Goal: Task Accomplishment & Management: Manage account settings

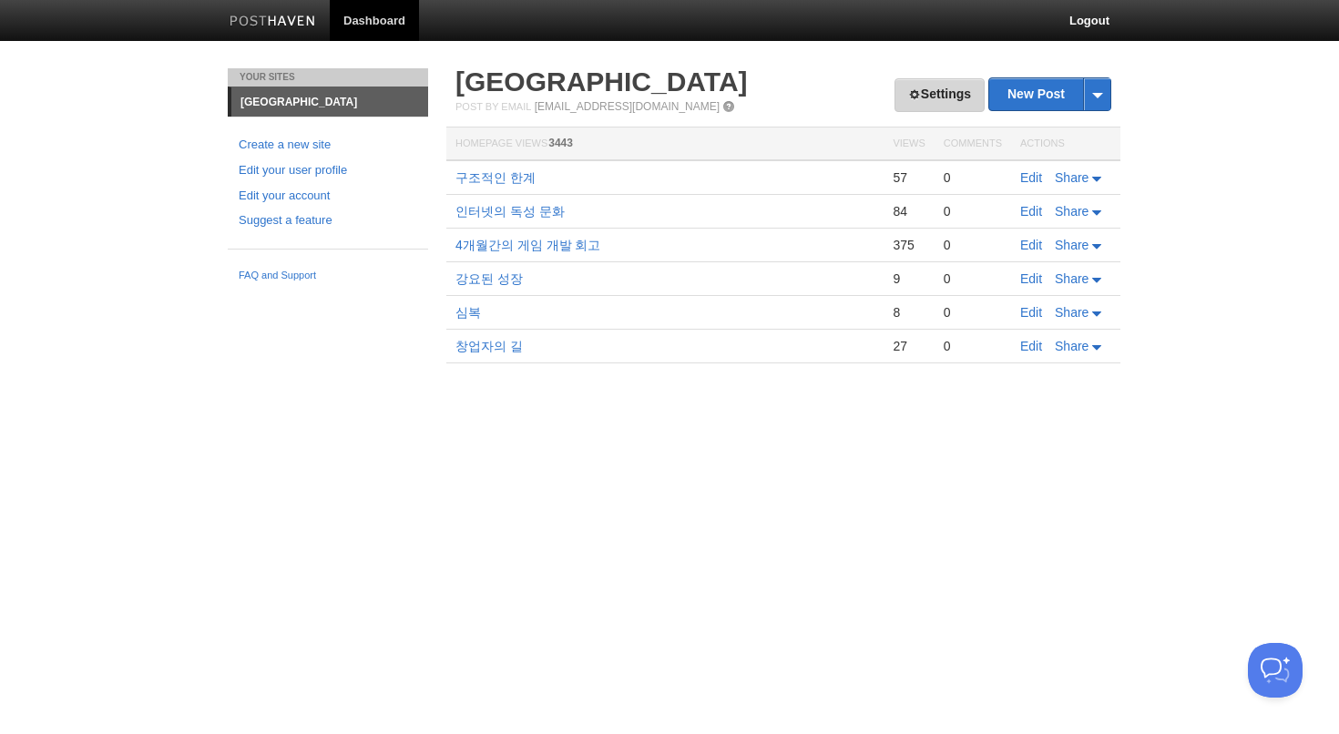
click at [915, 96] on link "Settings" at bounding box center [940, 95] width 90 height 34
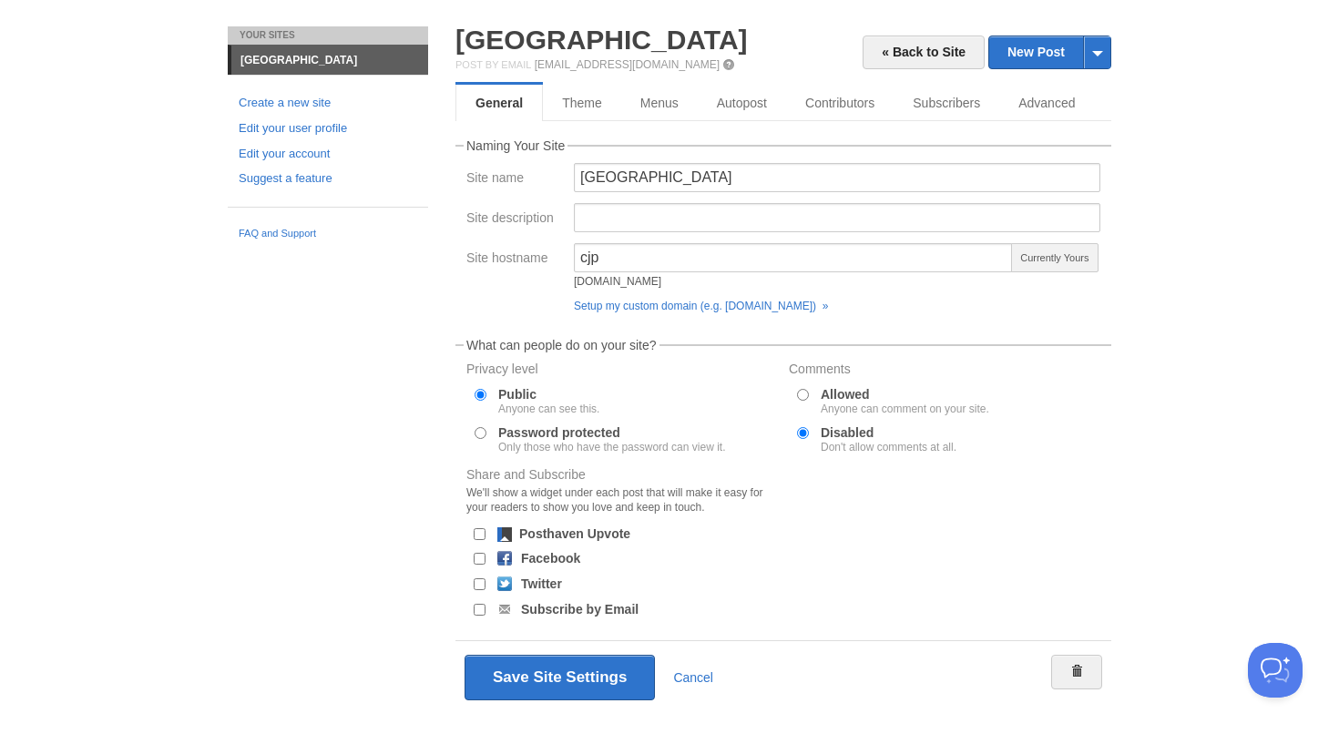
scroll to position [43, 0]
click at [779, 304] on link "Setup my custom domain (e.g. blog.yourdomain.com) »" at bounding box center [701, 305] width 254 height 13
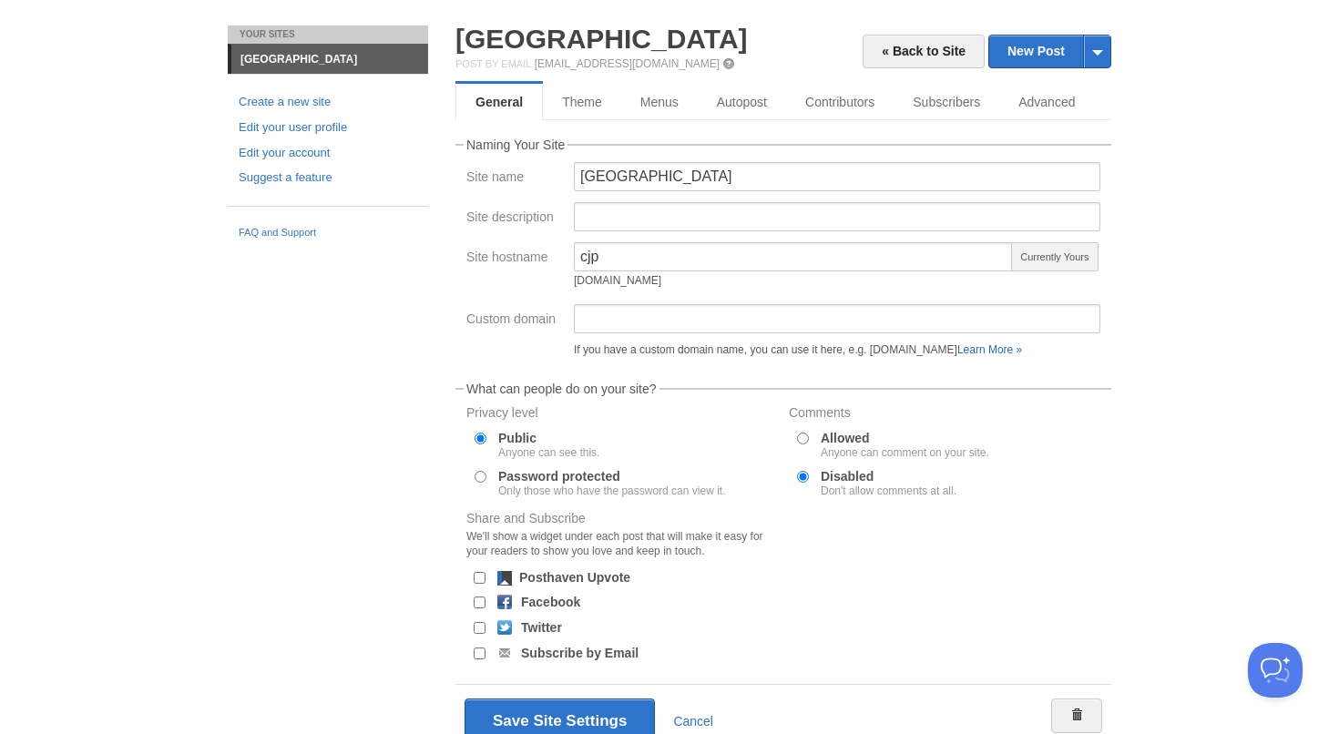
click at [1022, 349] on link "Learn More »" at bounding box center [989, 349] width 65 height 13
click at [594, 312] on input "Custom domain" at bounding box center [837, 318] width 527 height 29
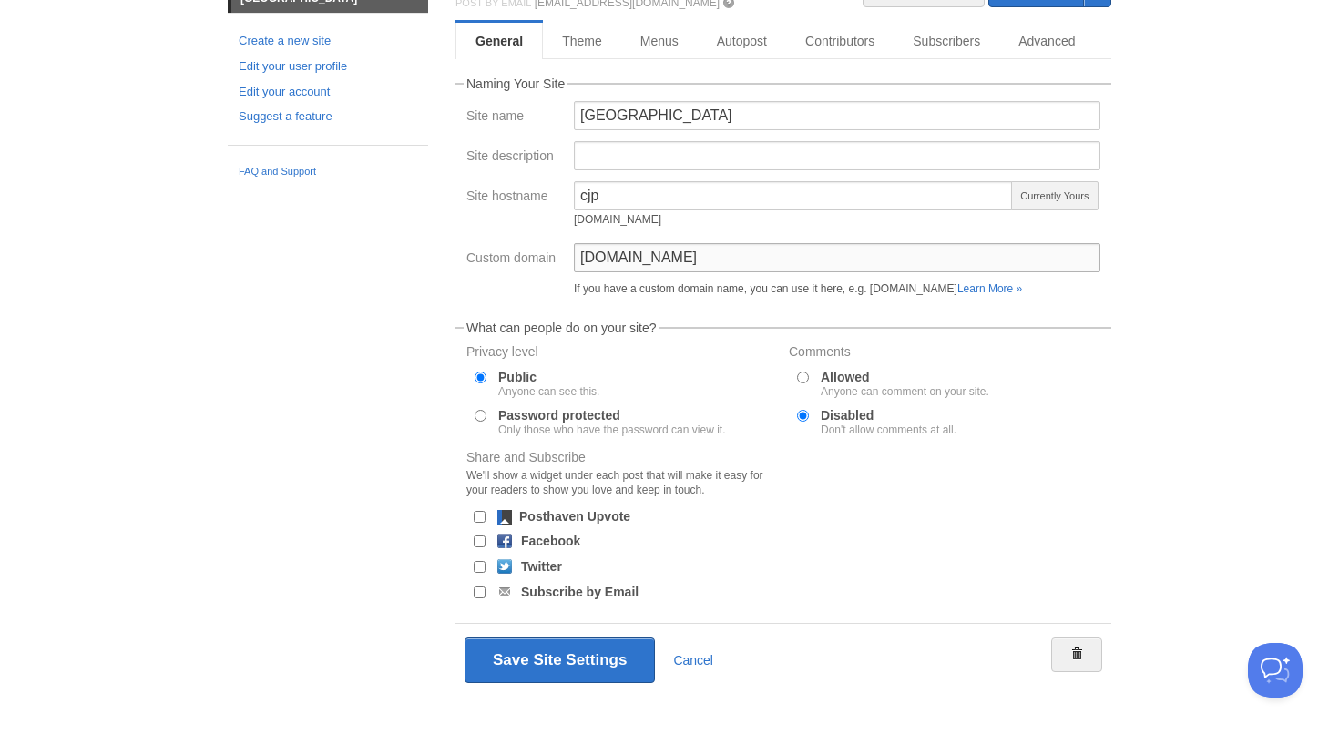
scroll to position [123, 0]
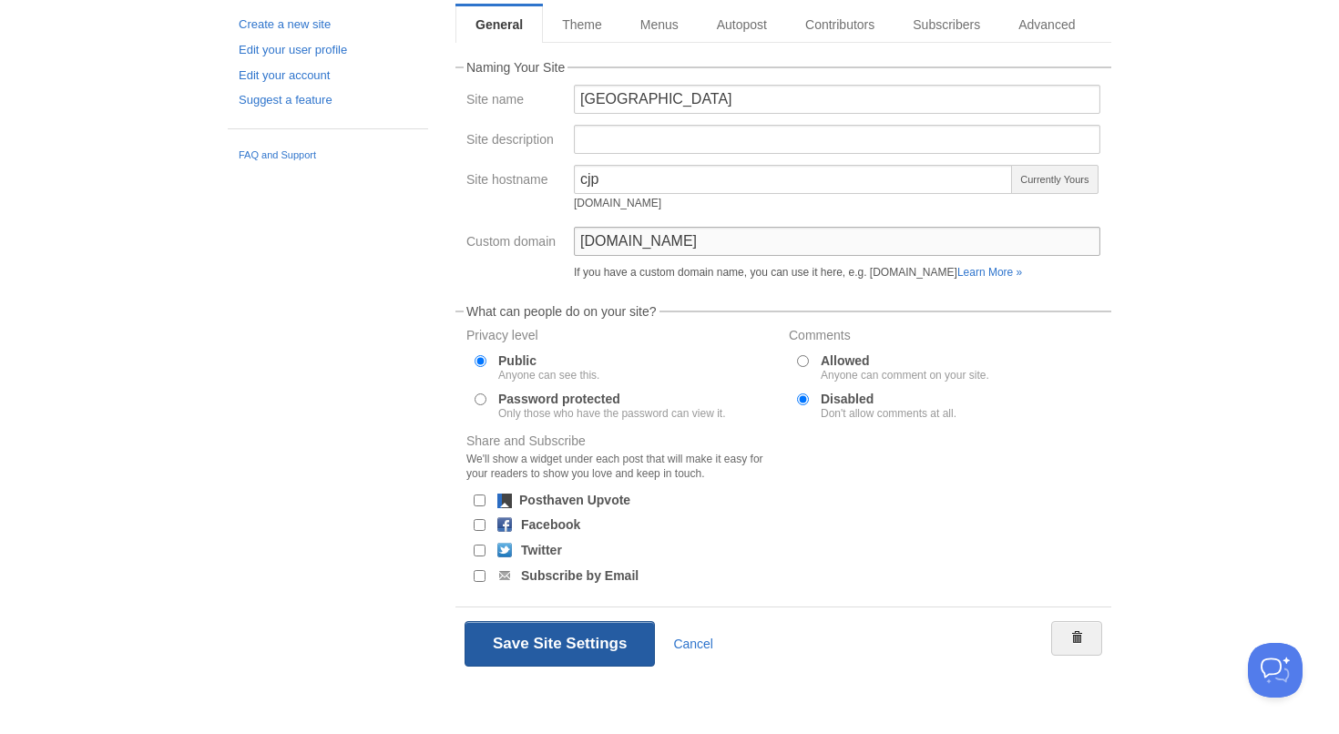
type input "[DOMAIN_NAME]"
click at [551, 639] on button "Save Site Settings" at bounding box center [560, 644] width 190 height 46
click at [526, 592] on form "Naming Your Site Site name Chanje Park Site description Site hostname cjp cjp.p…" at bounding box center [783, 370] width 656 height 619
click at [533, 635] on button "Save Site Settings" at bounding box center [560, 644] width 190 height 46
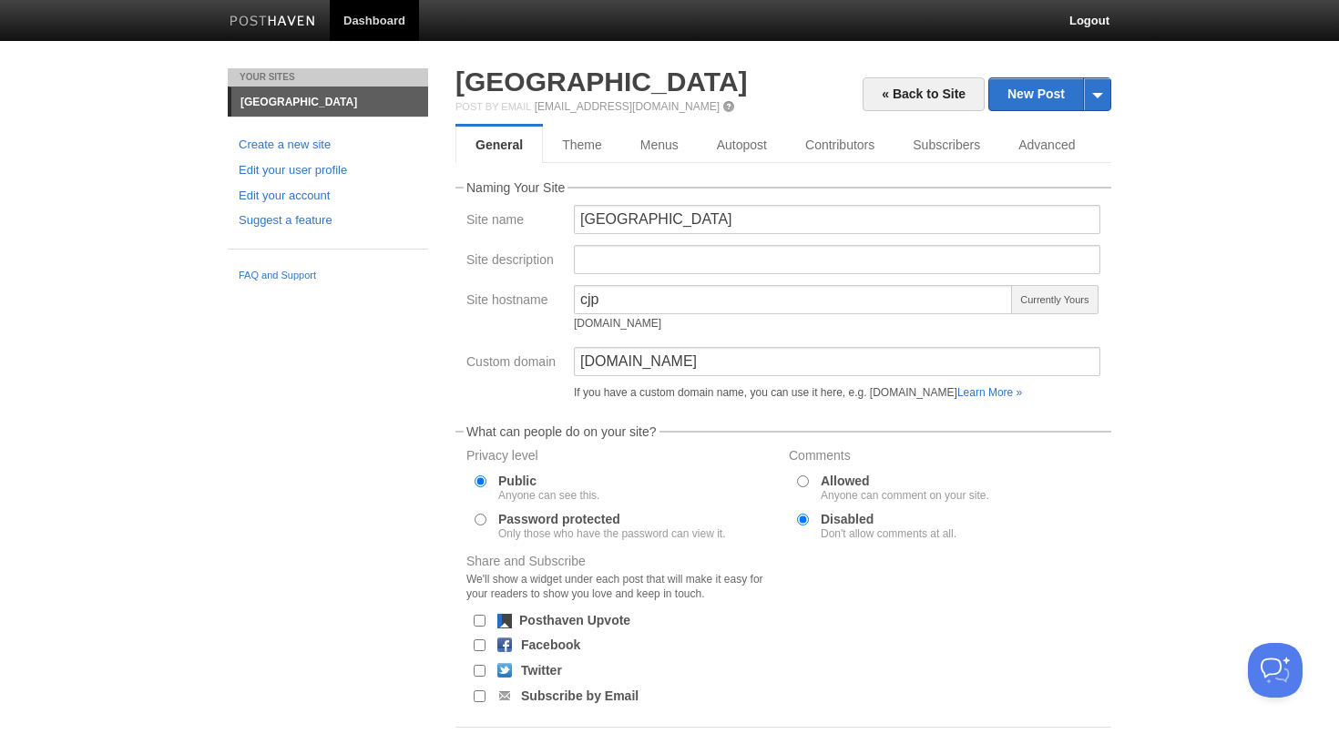
click at [395, 414] on div "Your Sites Chanje Park Create a new site Edit your user profile Edit your accou…" at bounding box center [669, 461] width 911 height 786
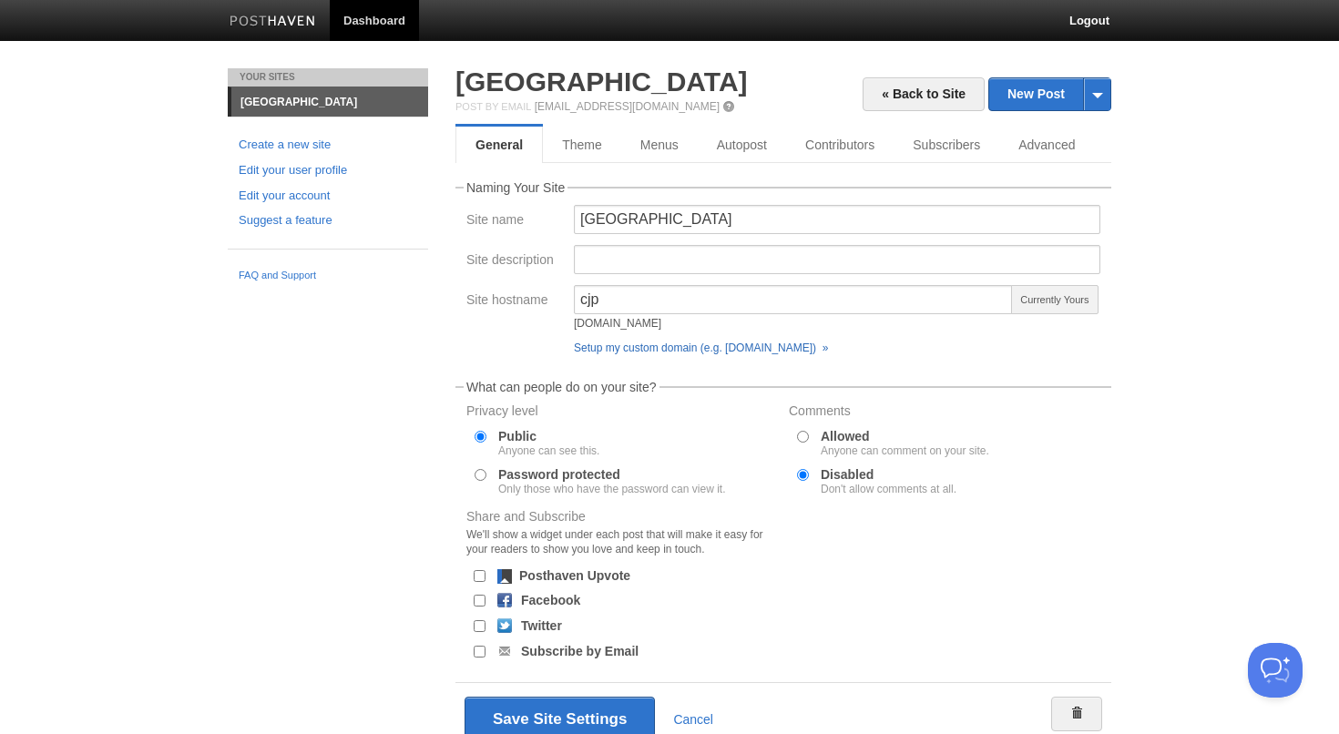
click at [716, 354] on link "Setup my custom domain (e.g. blog.yourdomain.com) »" at bounding box center [701, 348] width 254 height 13
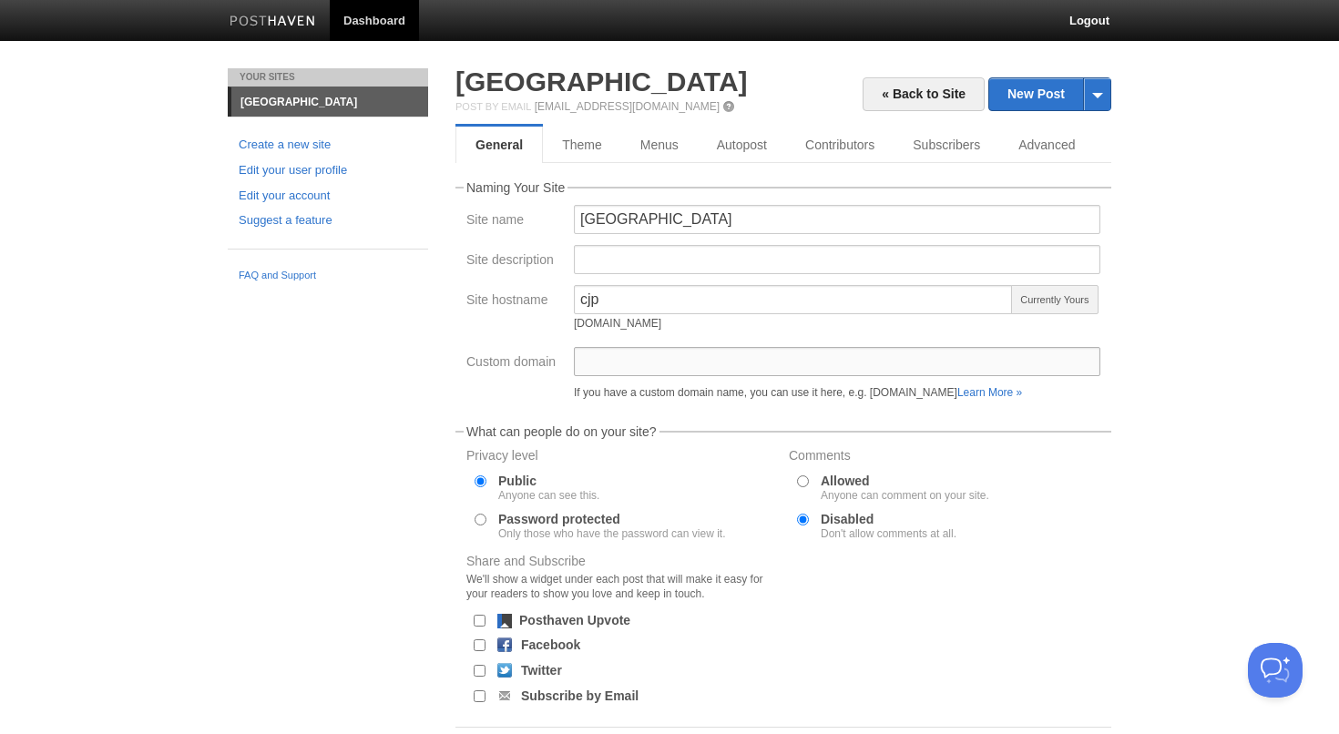
click at [708, 375] on input "Custom domain" at bounding box center [837, 361] width 527 height 29
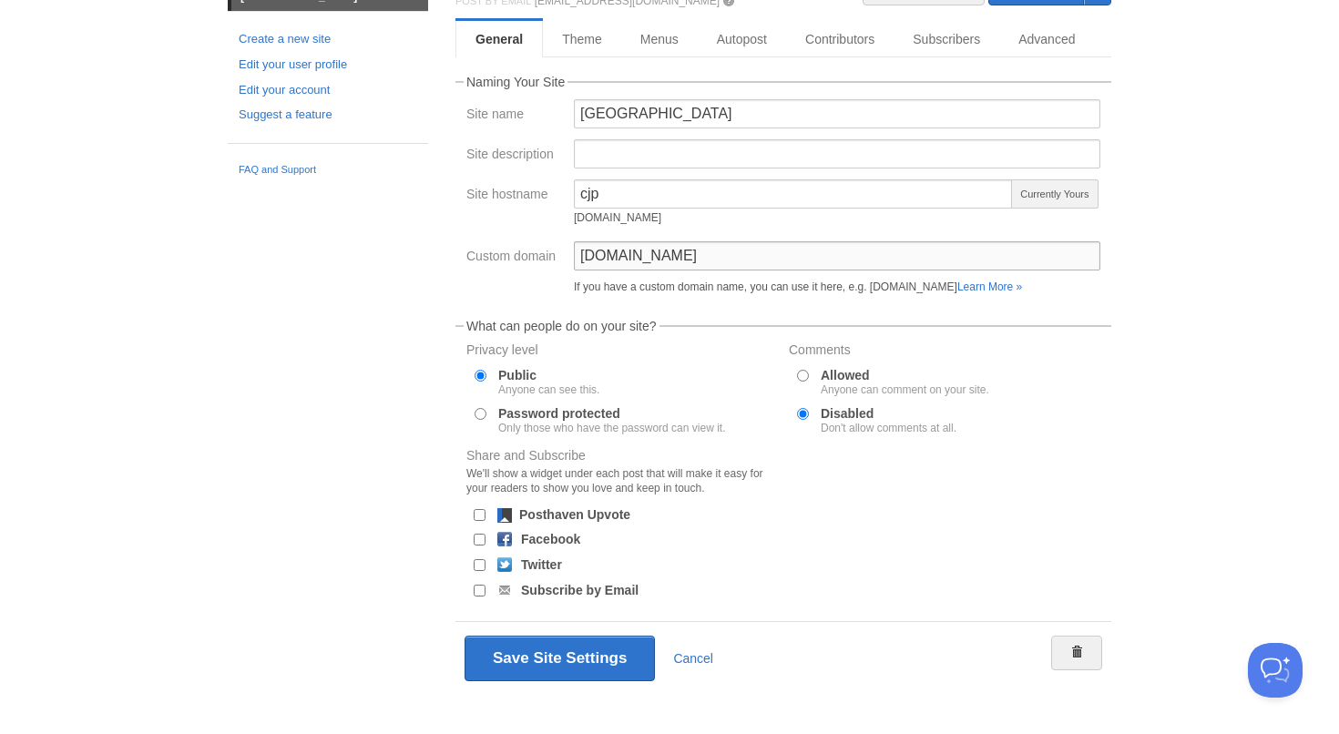
scroll to position [123, 0]
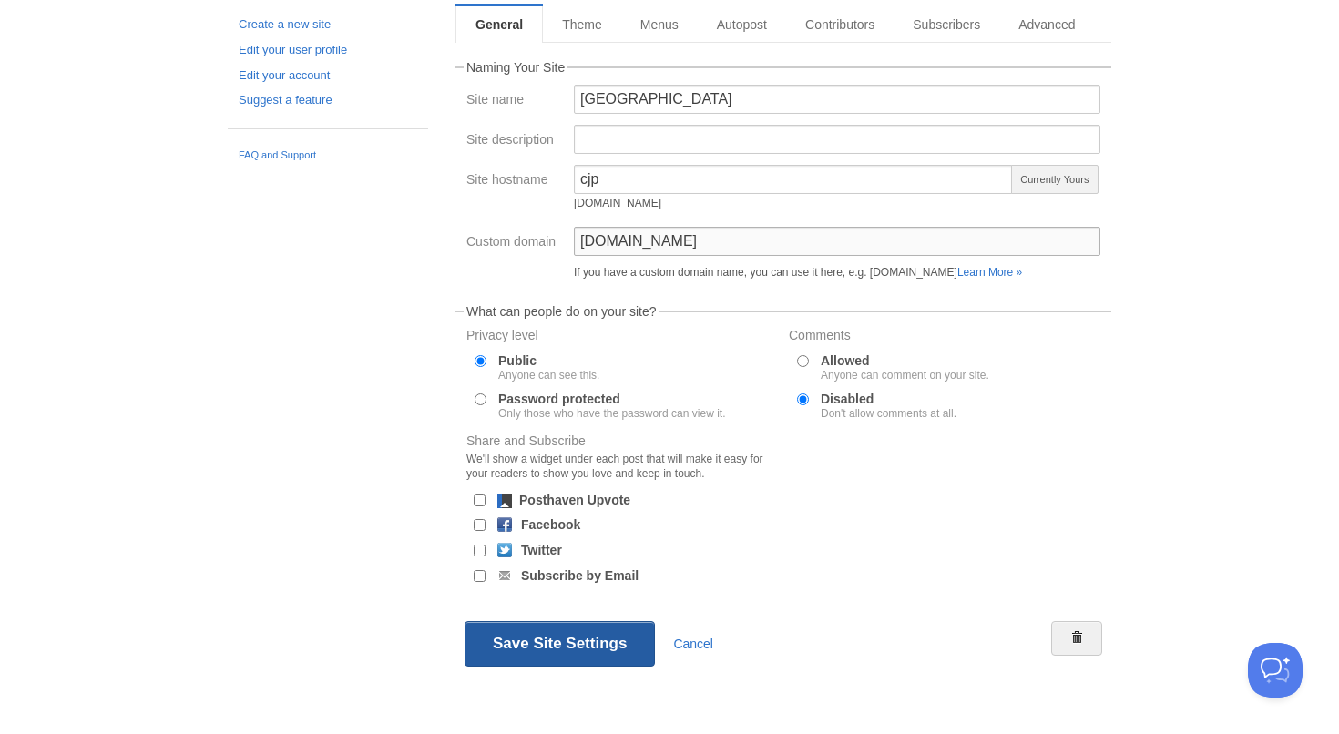
type input "[DOMAIN_NAME]"
click at [574, 659] on button "Save Site Settings" at bounding box center [560, 644] width 190 height 46
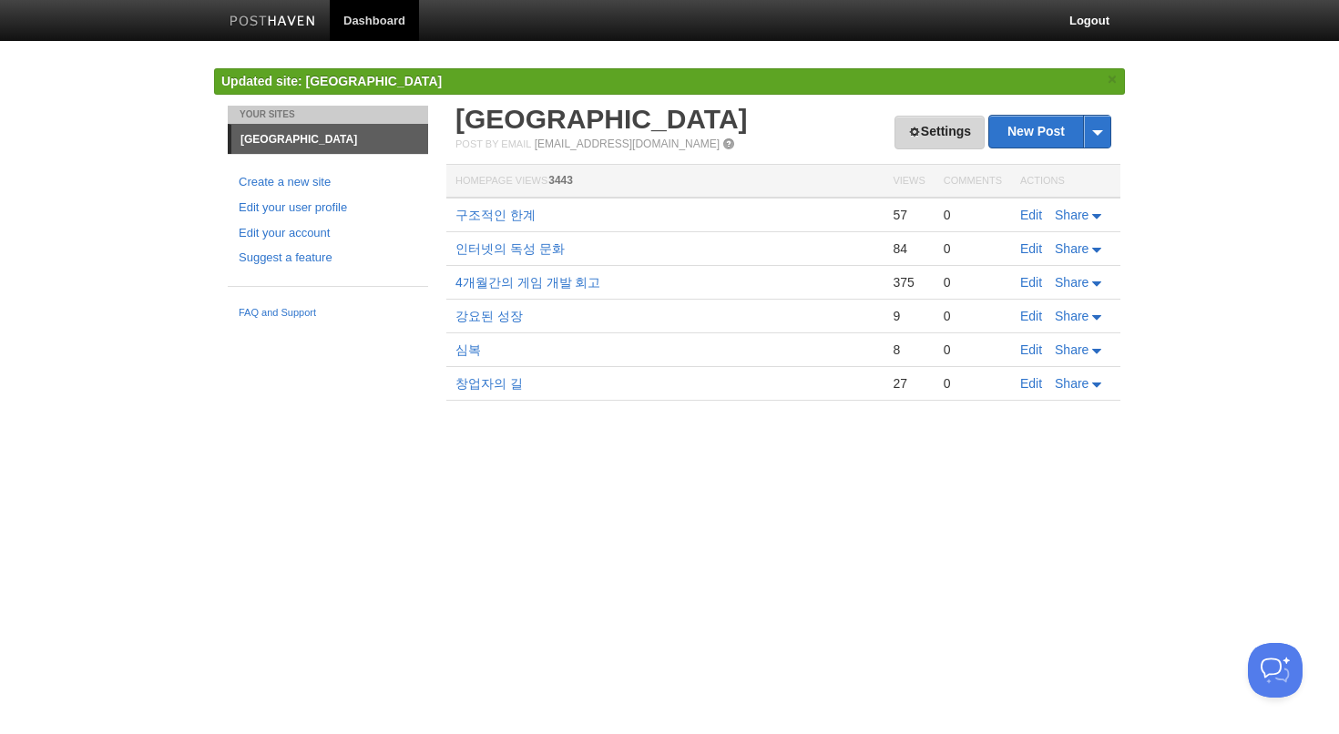
click at [946, 146] on link "Settings" at bounding box center [940, 133] width 90 height 34
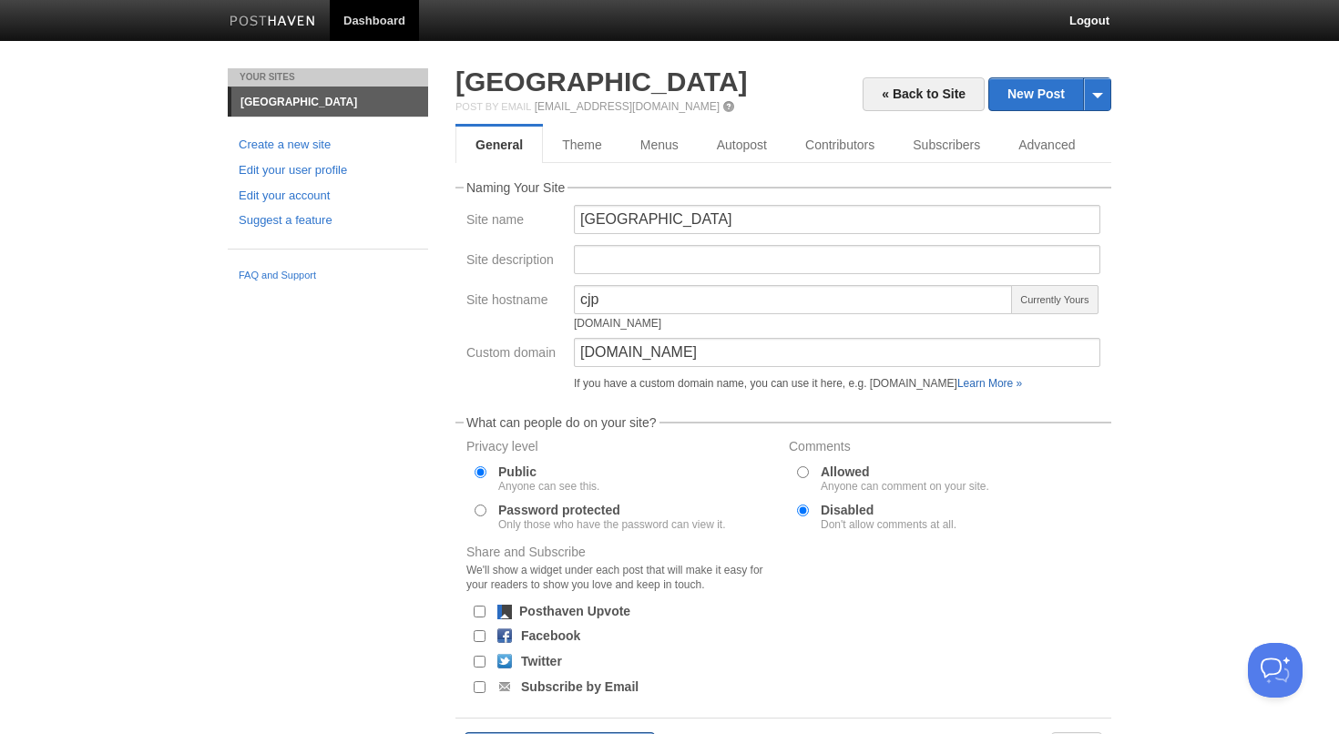
click at [1009, 385] on link "Learn More »" at bounding box center [989, 383] width 65 height 13
click at [301, 274] on link "FAQ and Support" at bounding box center [328, 276] width 179 height 16
